Goal: Transaction & Acquisition: Subscribe to service/newsletter

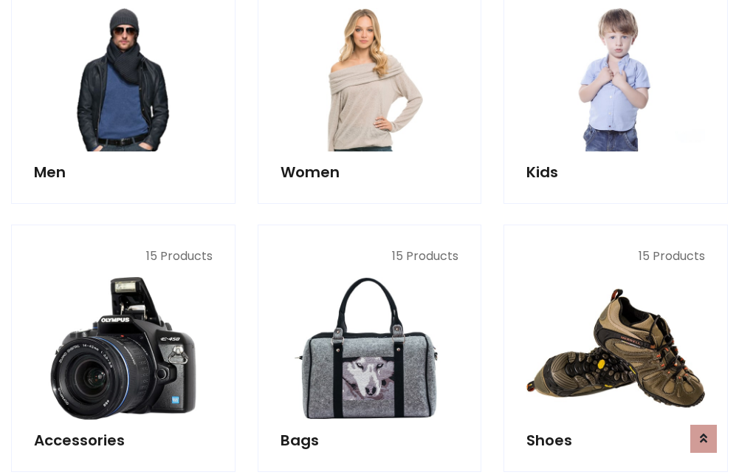
scroll to position [1071, 0]
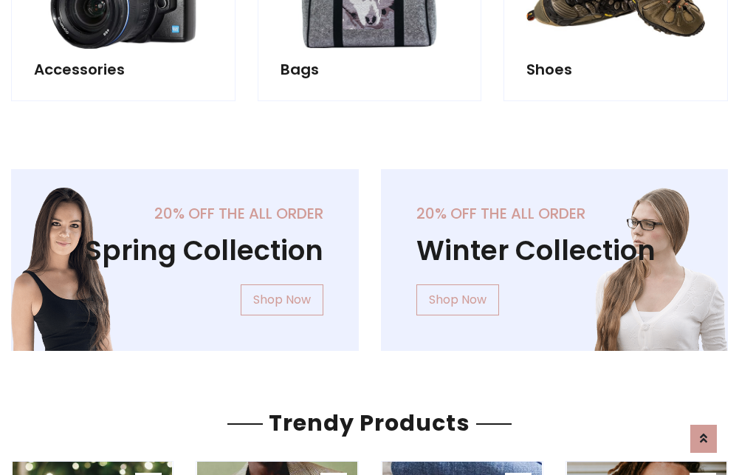
click at [370, 254] on div "20% off the all order Winter Collection Shop Now" at bounding box center [555, 271] width 370 height 205
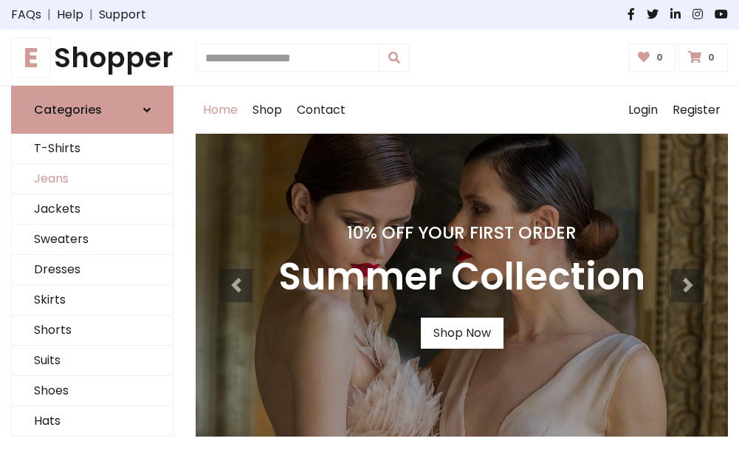
click at [92, 179] on link "Jeans" at bounding box center [92, 179] width 161 height 30
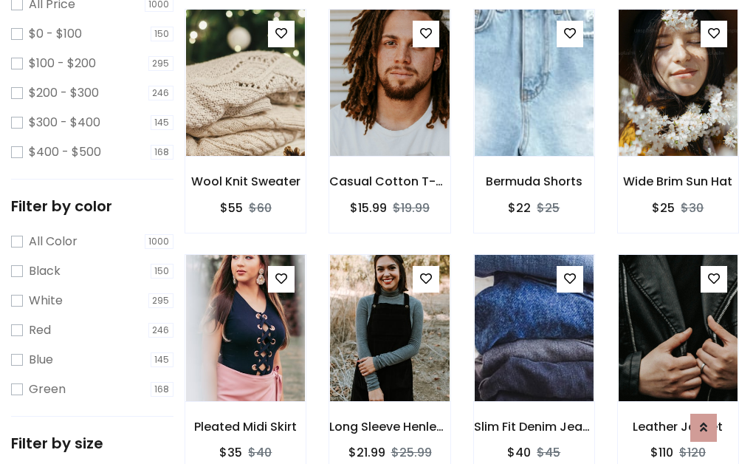
scroll to position [32, 0]
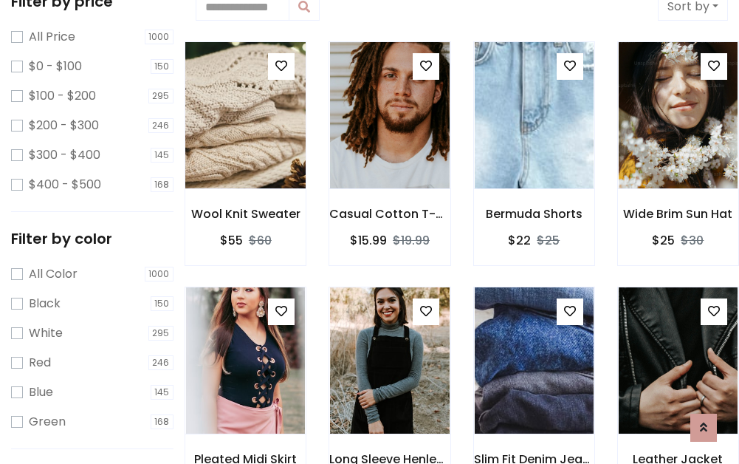
click at [245, 115] on img at bounding box center [245, 82] width 142 height 354
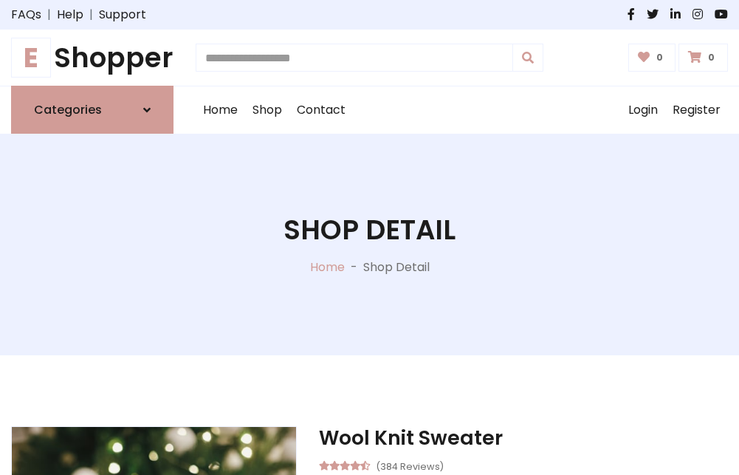
scroll to position [159, 0]
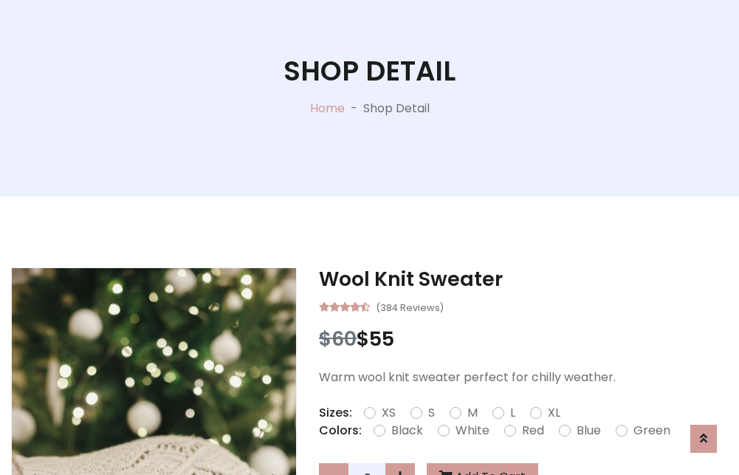
click at [531, 430] on label "Red" at bounding box center [533, 431] width 22 height 18
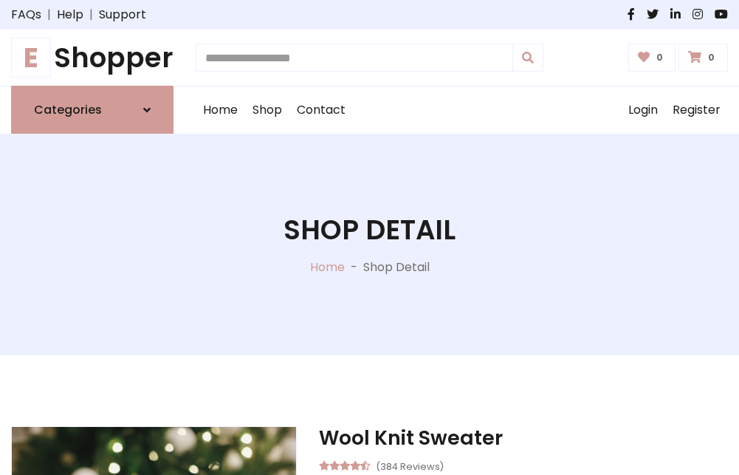
scroll to position [159, 0]
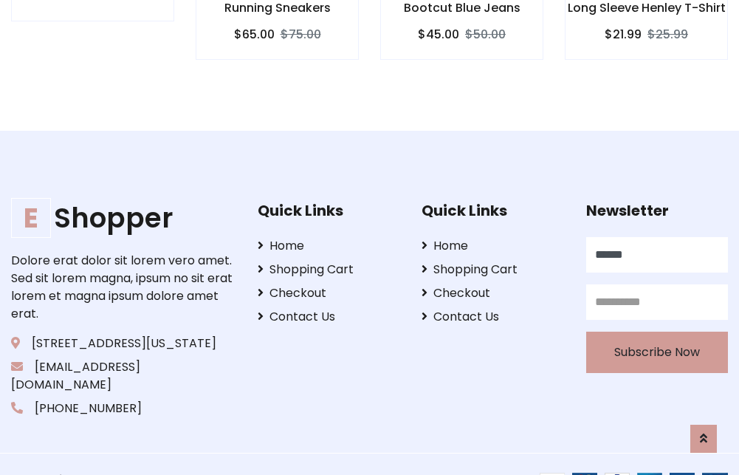
scroll to position [1437, 0]
type input "******"
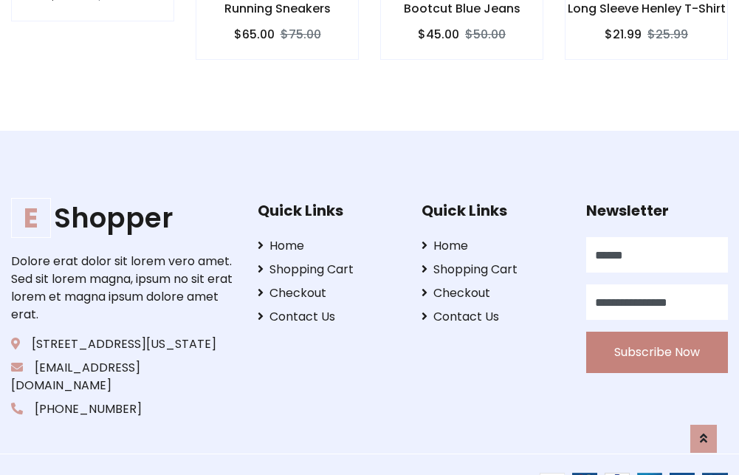
type input "**********"
click at [656, 334] on button "Subscribe Now" at bounding box center [657, 352] width 142 height 41
